Goal: Check status: Check status

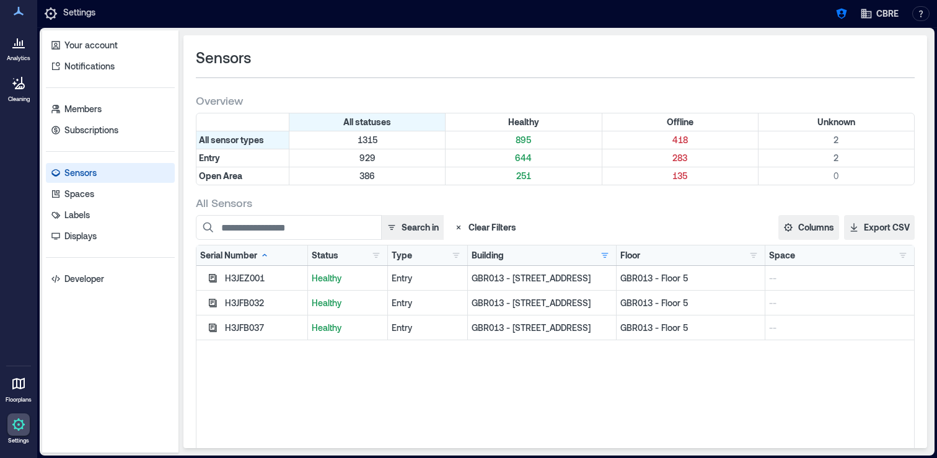
click at [842, 100] on div "Overview" at bounding box center [555, 100] width 719 height 15
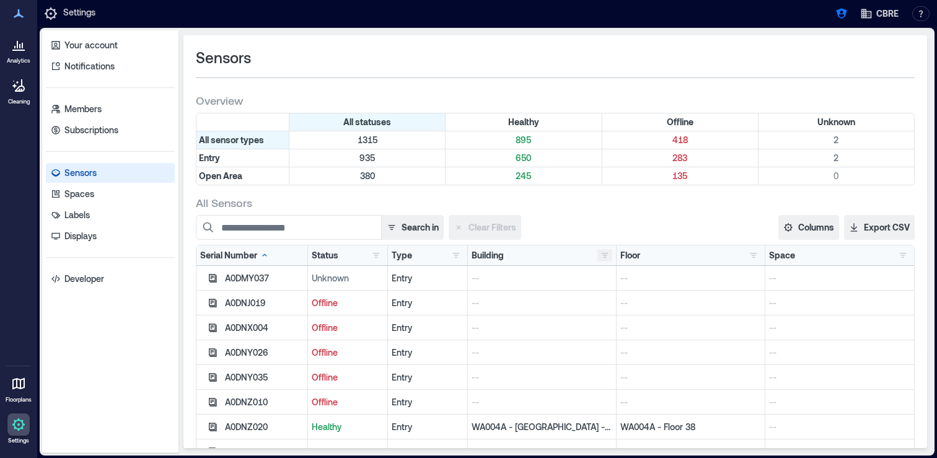
click at [599, 250] on button "button" at bounding box center [604, 255] width 15 height 12
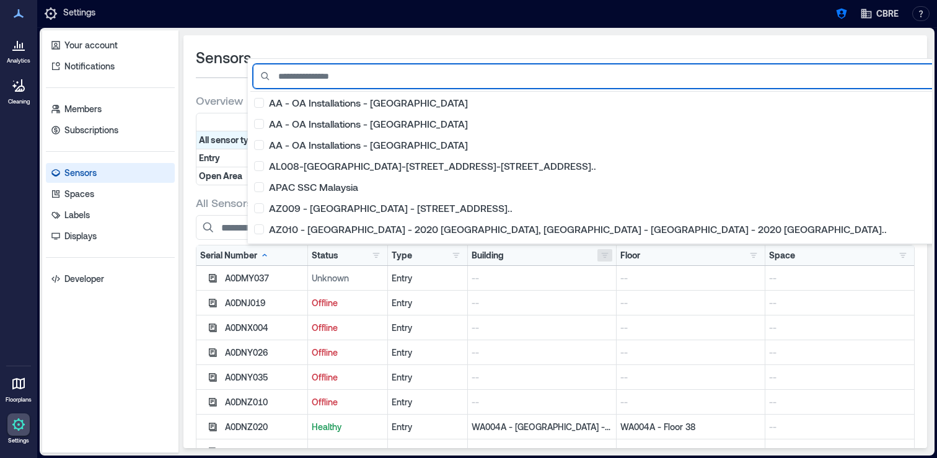
click at [395, 76] on input at bounding box center [670, 76] width 834 height 25
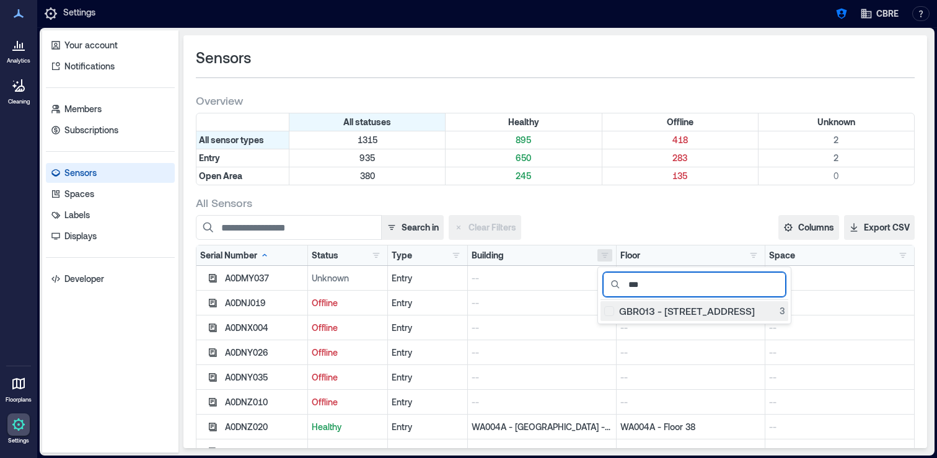
type input "***"
click at [608, 310] on div "GBR013 - [STREET_ADDRESS]" at bounding box center [694, 311] width 180 height 12
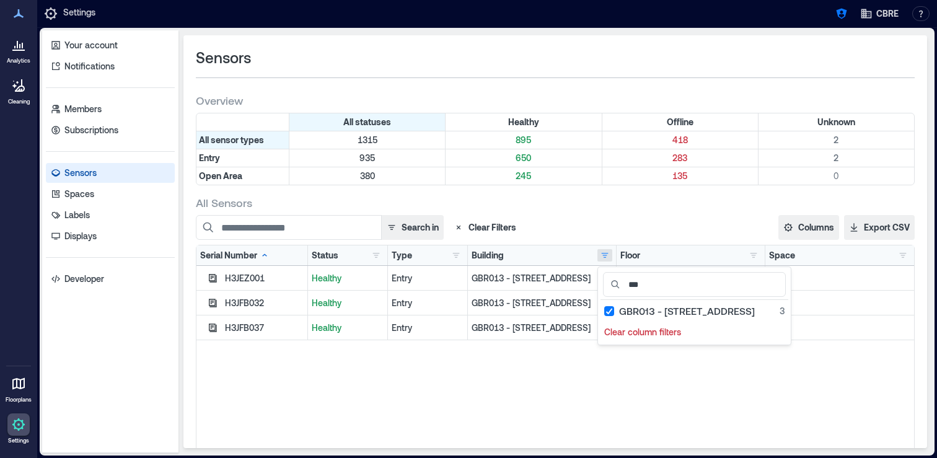
click at [564, 388] on div "H3JEZ001 Healthy Entry GBR013 - 10 Paternoster Row GBR013 - Floor 5 -- H3JFB032…" at bounding box center [554, 421] width 717 height 310
click at [212, 275] on icon "button" at bounding box center [213, 278] width 10 height 10
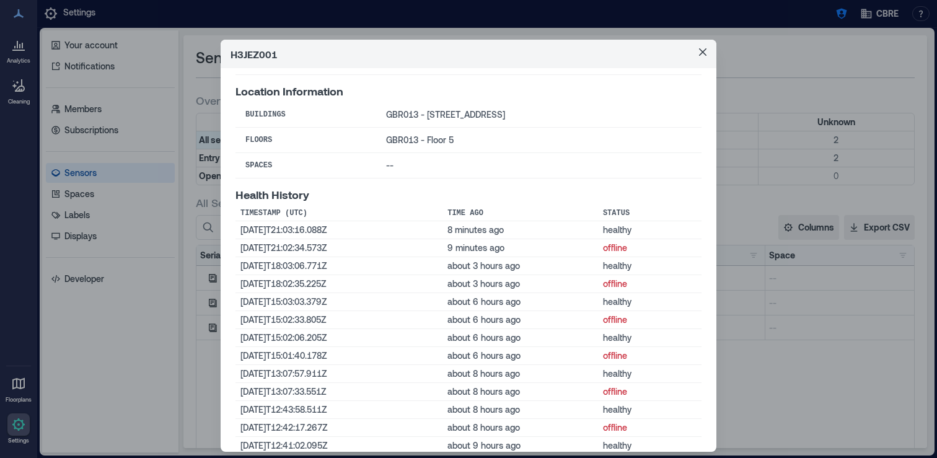
scroll to position [204, 0]
click at [208, 305] on div "H3JEZ001 Basic Information Status healthy Last Status Change [DATE]T21:03:16Z (…" at bounding box center [468, 229] width 937 height 458
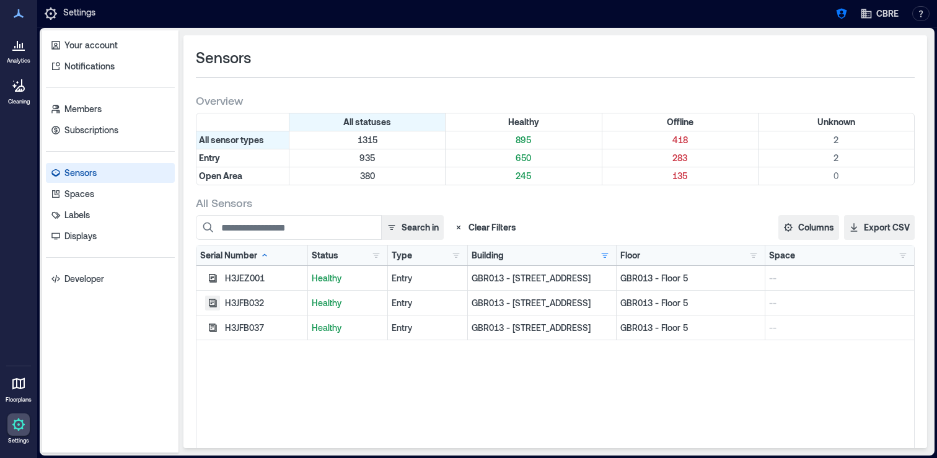
click at [212, 303] on icon "button" at bounding box center [213, 303] width 10 height 10
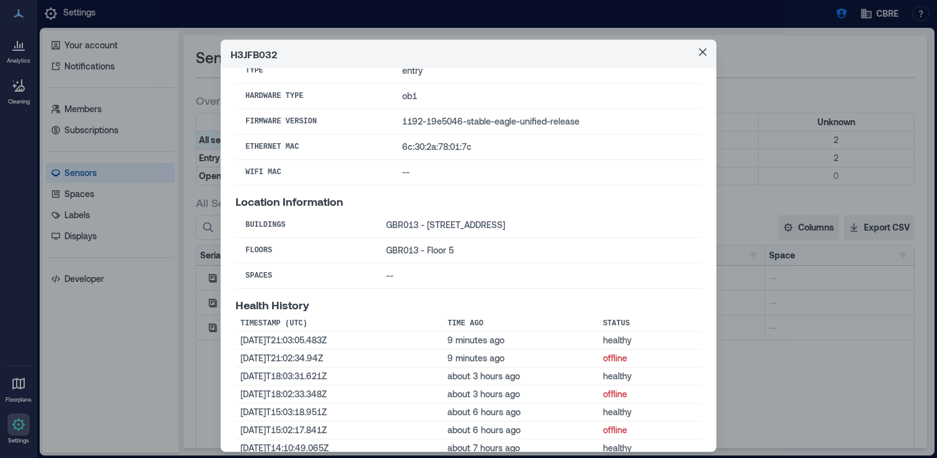
scroll to position [113, 0]
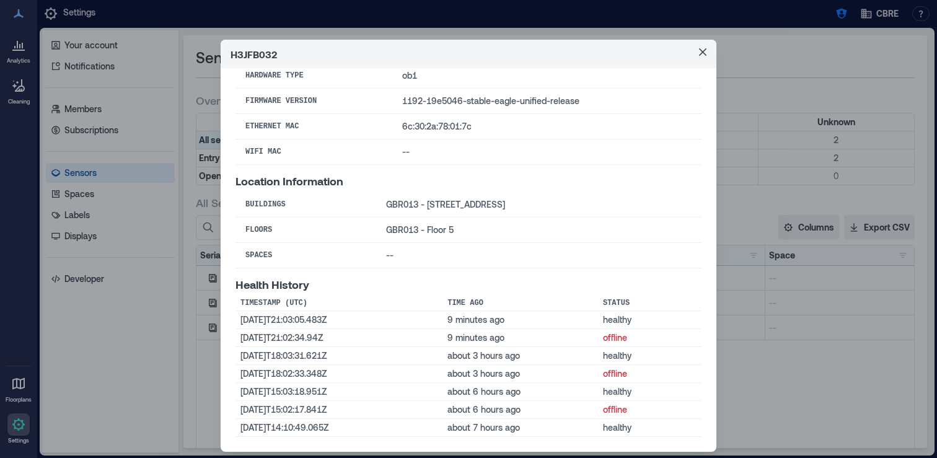
click at [191, 359] on div "H3JFB032 Basic Information Status healthy Last Status Change [DATE]T21:03:05Z (…" at bounding box center [468, 229] width 937 height 458
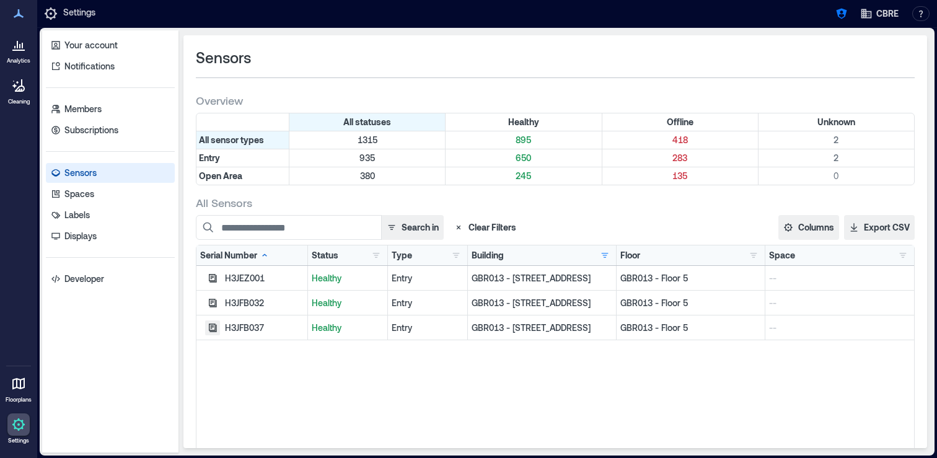
click at [212, 326] on icon "button" at bounding box center [213, 327] width 8 height 8
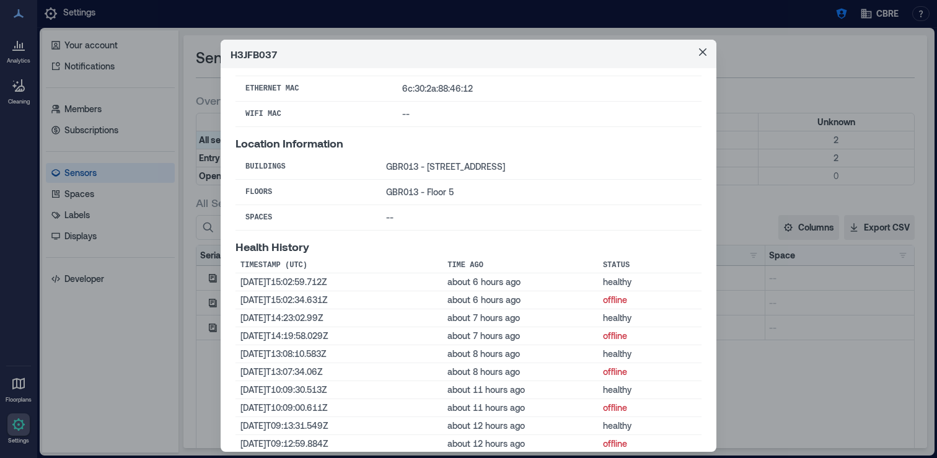
scroll to position [193, 0]
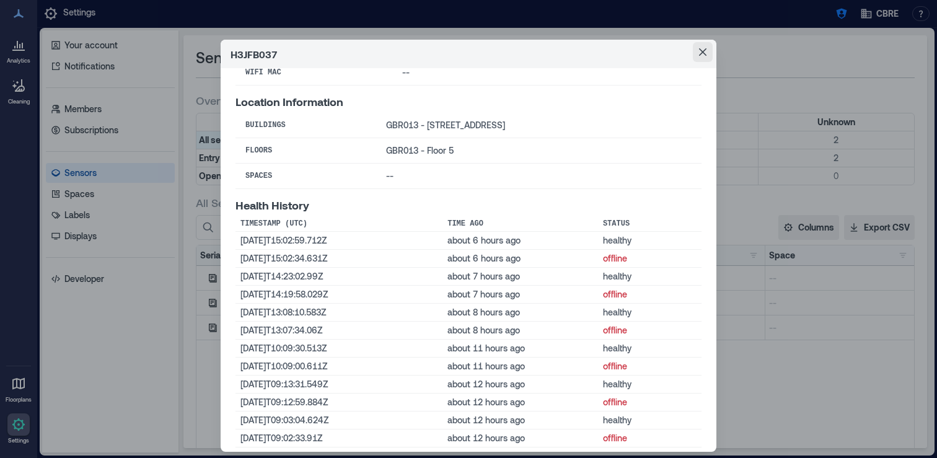
click at [708, 53] on button "Close" at bounding box center [703, 52] width 20 height 20
